Goal: Contribute content

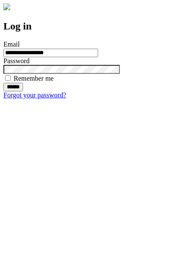
type input "**********"
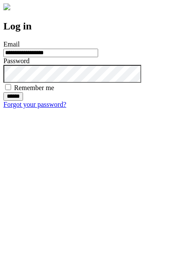
click at [23, 101] on input "******" at bounding box center [13, 96] width 20 height 9
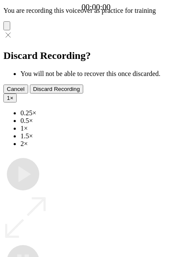
type input "**********"
